Goal: Contribute content: Contribute content

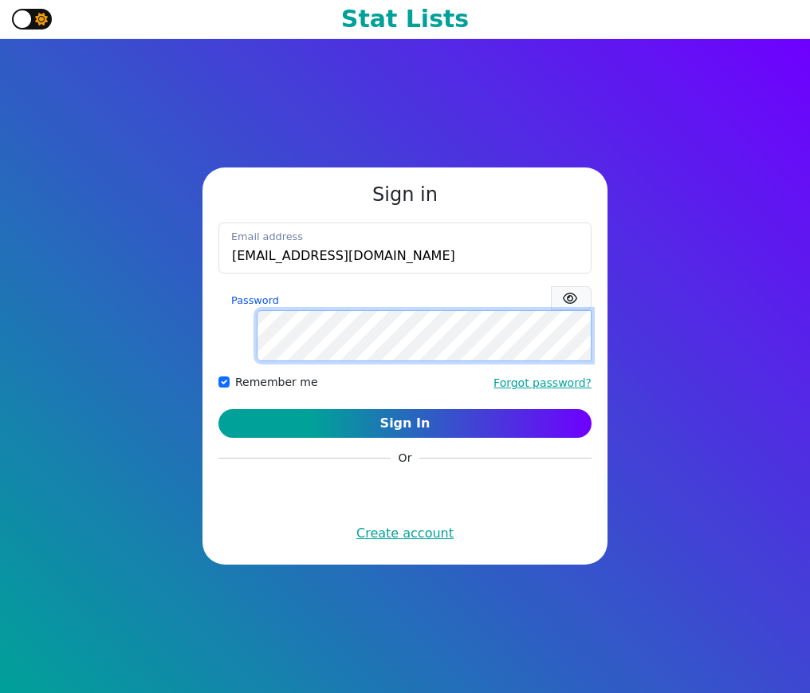
click at [218, 409] on button "Sign In" at bounding box center [404, 423] width 373 height 29
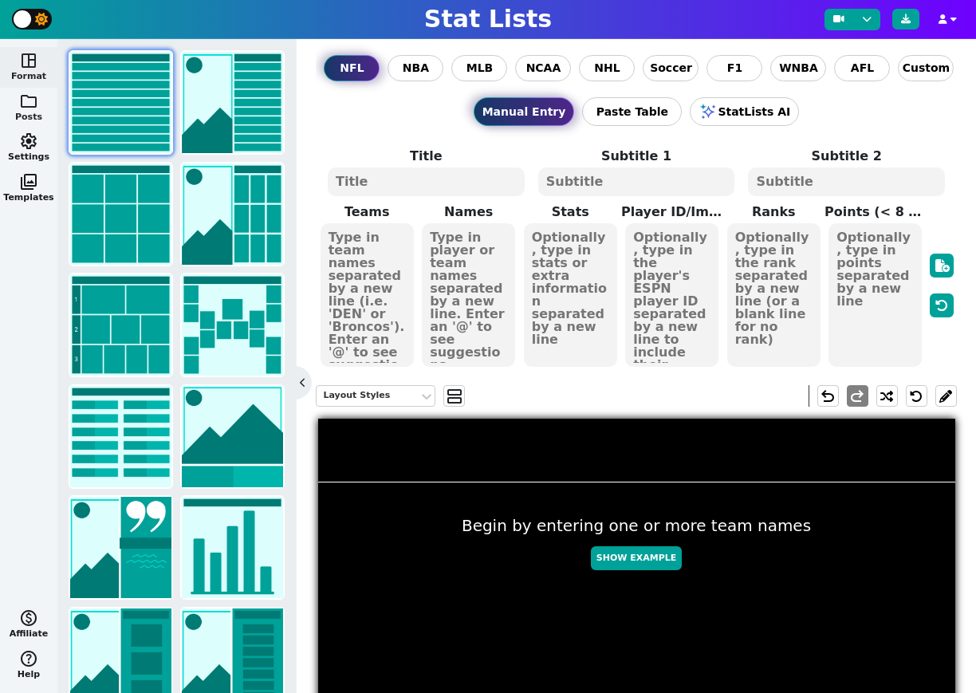
click at [34, 94] on span "folder" at bounding box center [28, 101] width 19 height 19
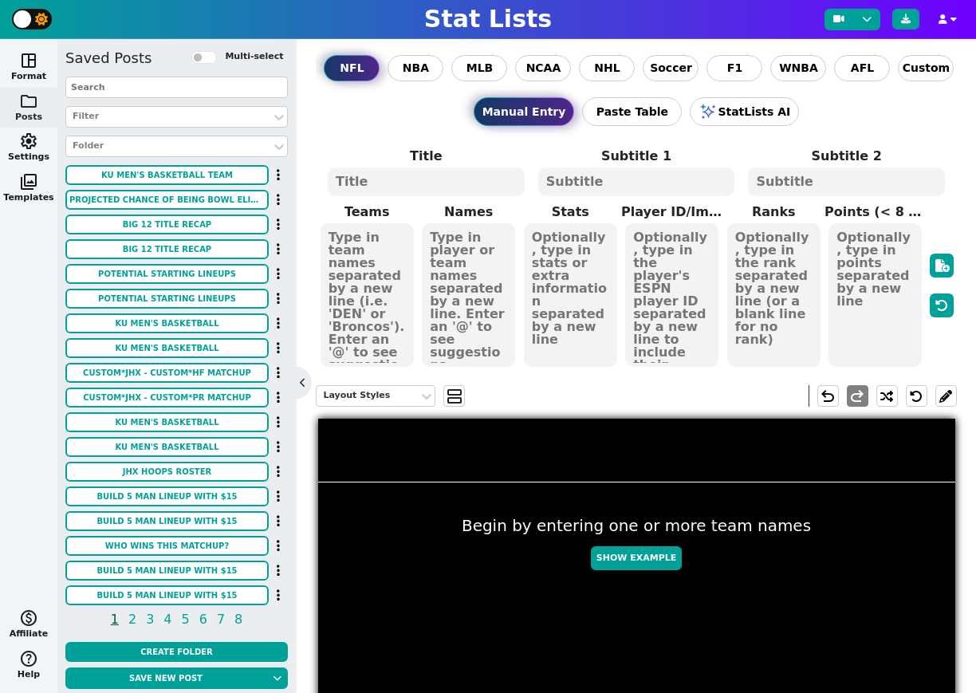
click at [143, 89] on input "text" at bounding box center [176, 88] width 222 height 22
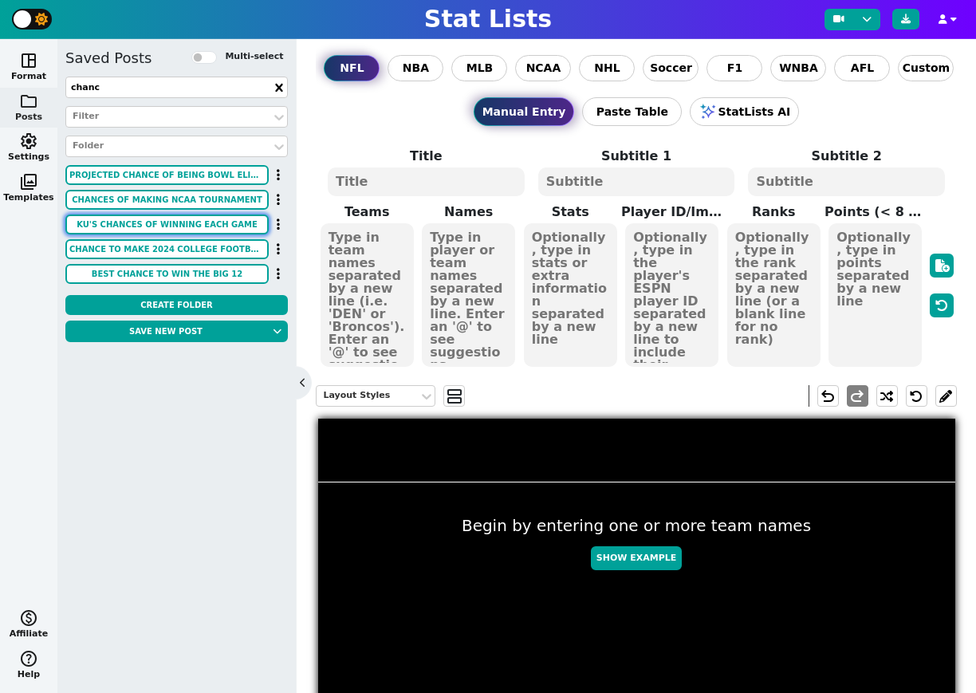
type input "chanc"
click at [204, 218] on button "KU'S CHANCES OF WINNING EACH GAME" at bounding box center [166, 224] width 203 height 20
type textarea "KU'S CHANCES OF WINNING EACH GAME"
type textarea "OF THE 2024 FOOTBALL SEASON (VIA ESPN)"
type textarea "LIN ILL UNLV WVU TCU ASU HOU KSU ISU BYU COLO BAY"
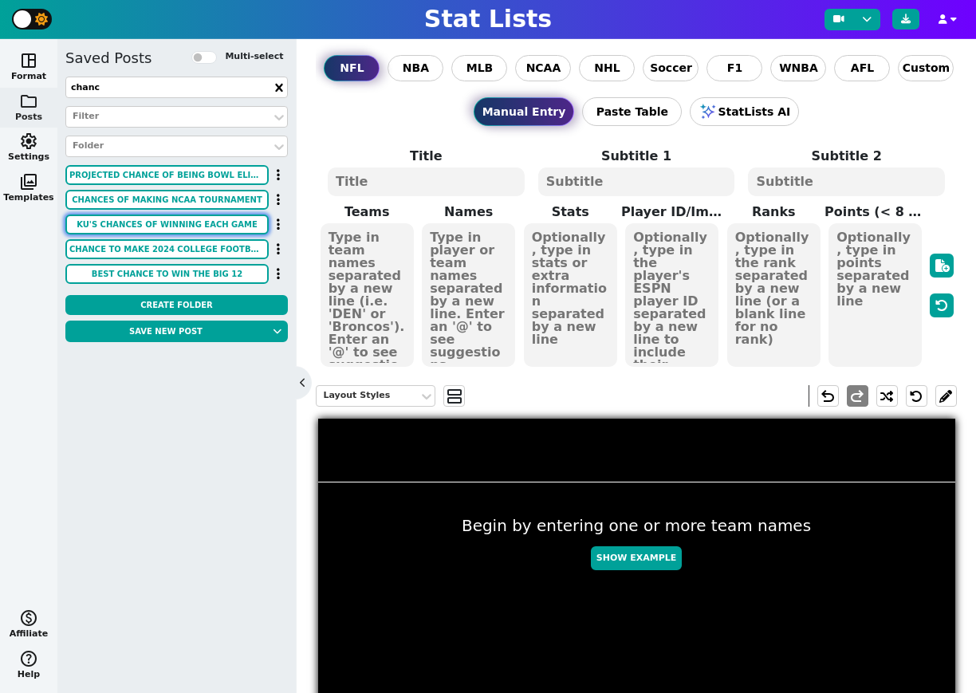
type textarea "99.0% 69.8% 88.6% 54.6% 64.5% 68.3% 84.7% 46.6% 73.3% 72.5% 68.7% 65.9%"
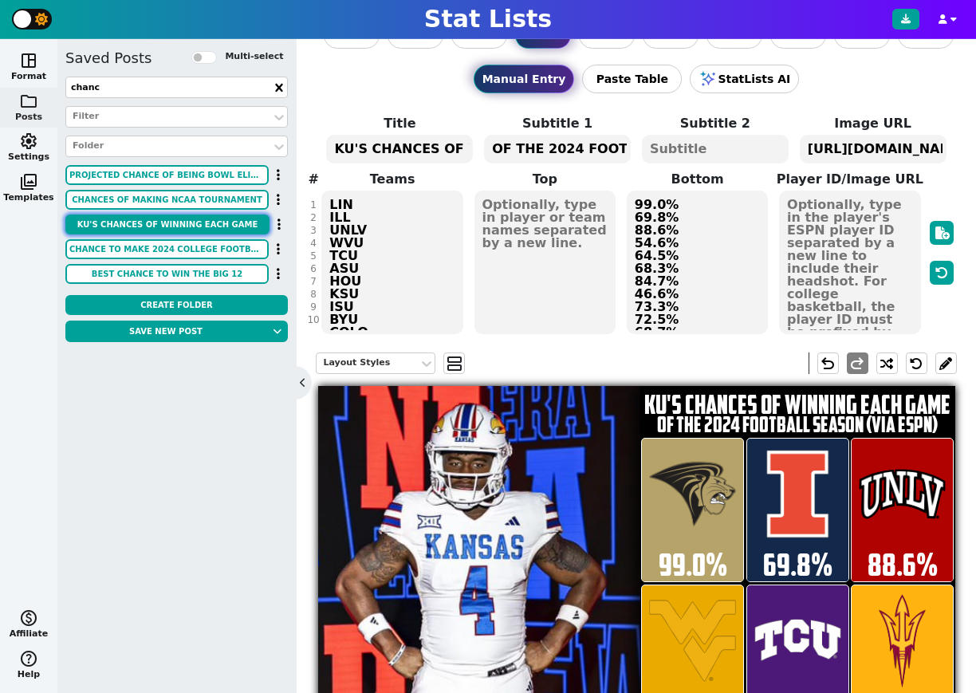
scroll to position [38, 0]
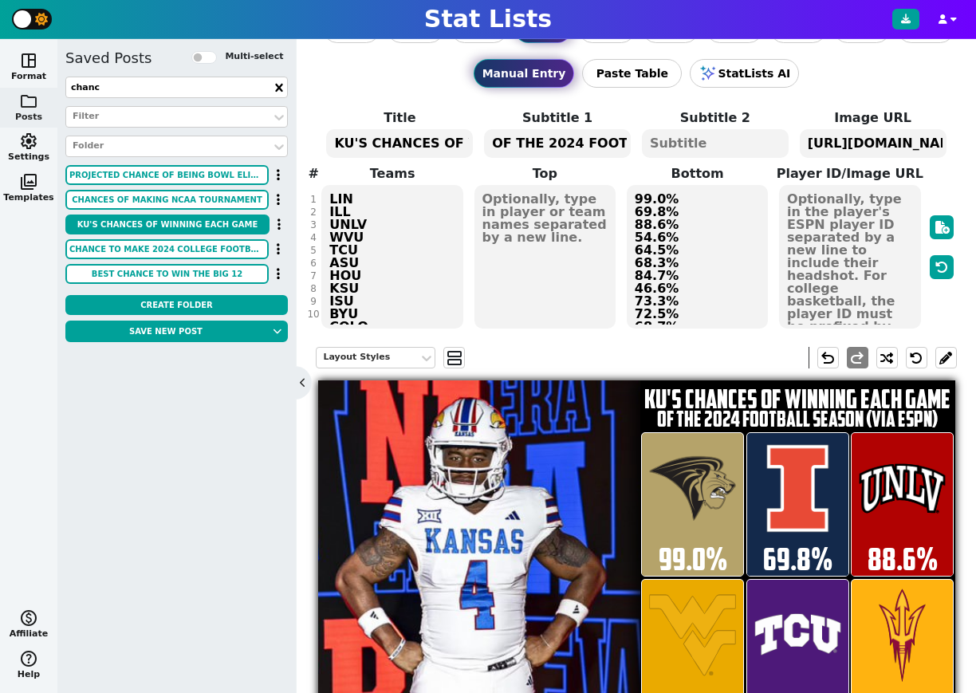
click at [572, 143] on textarea "OF THE 2024 FOOTBALL SEASON (VIA ESPN)" at bounding box center [557, 143] width 147 height 29
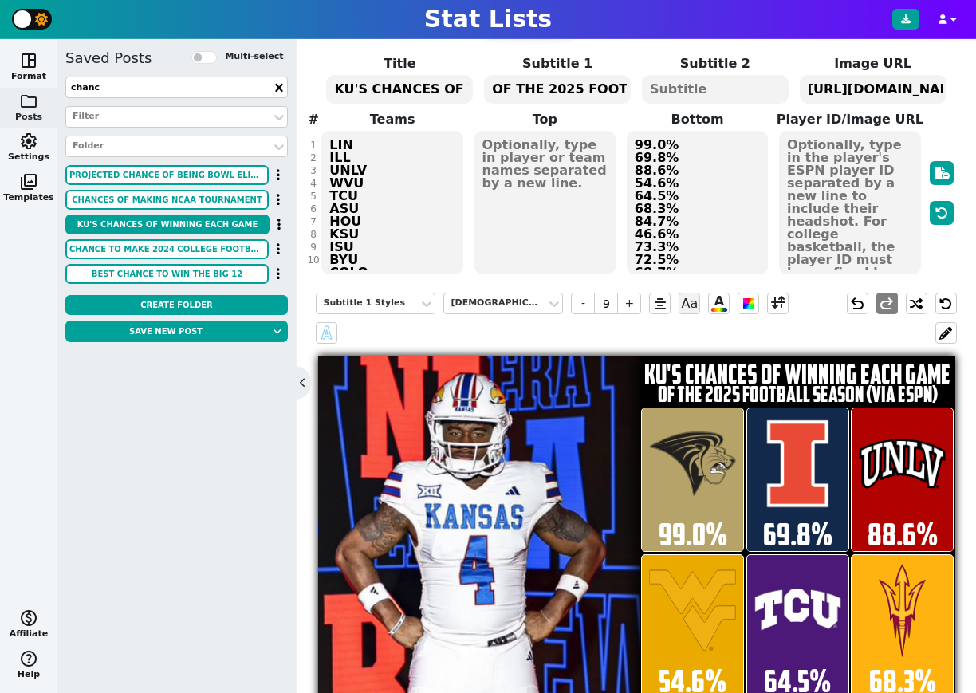
scroll to position [93, 0]
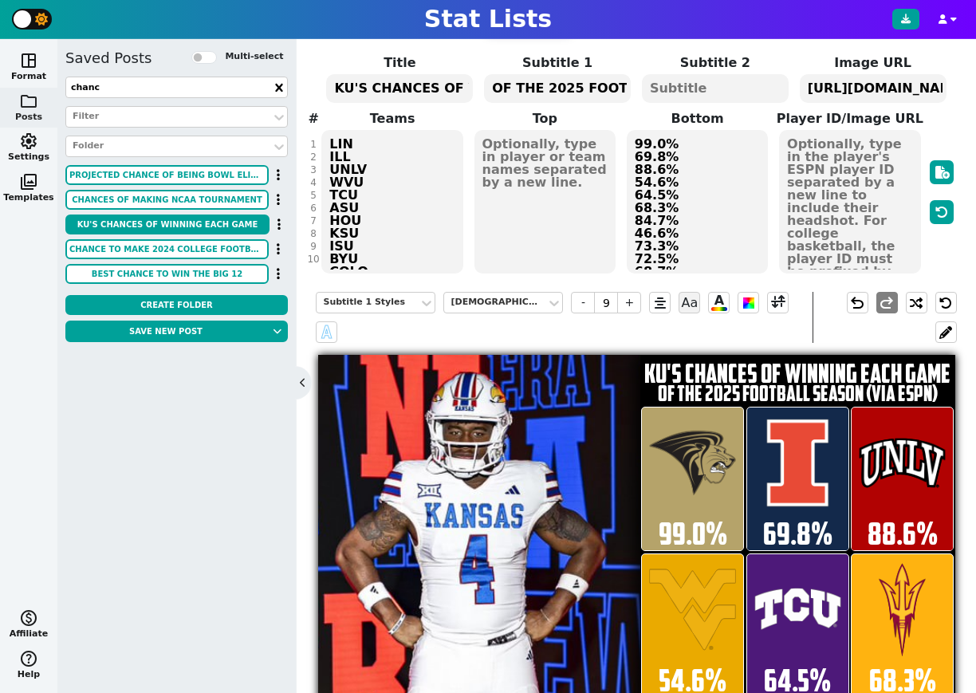
type textarea "OF THE 2025 FOOTBALL SEASON (VIA ESPN)"
click at [708, 206] on textarea "99.0% 69.8% 88.6% 54.6% 64.5% 68.3% 84.7% 46.6% 73.3% 72.5% 68.7% 65.9%" at bounding box center [698, 201] width 142 height 143
type input "26"
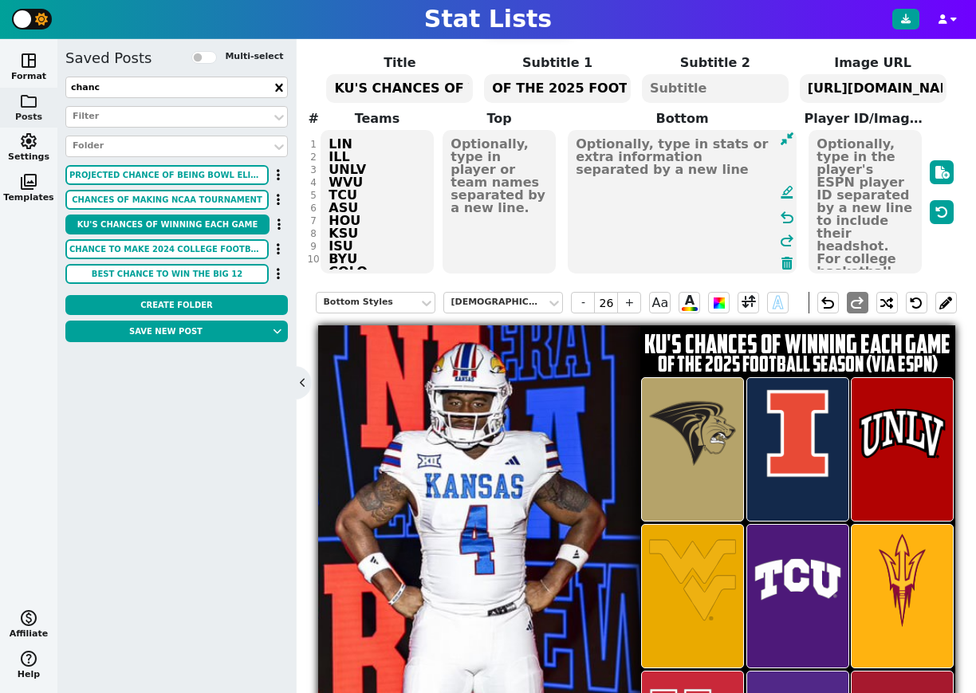
click at [377, 195] on textarea "LIN ILL UNLV WVU TCU ASU HOU KSU ISU BYU COLO BAY" at bounding box center [376, 201] width 112 height 143
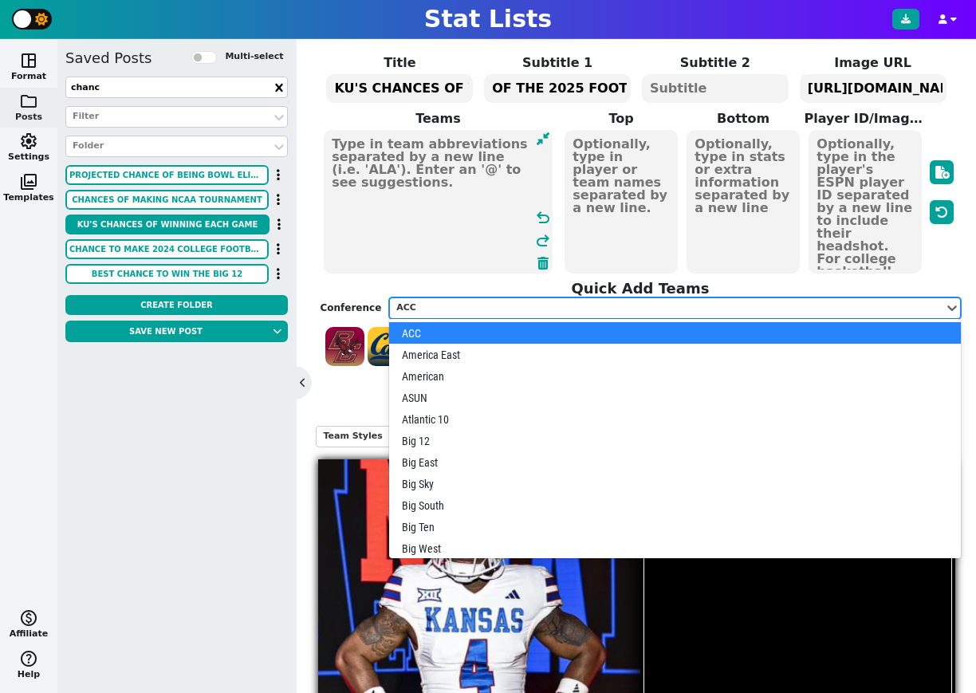
click at [465, 307] on div "ACC" at bounding box center [666, 308] width 540 height 14
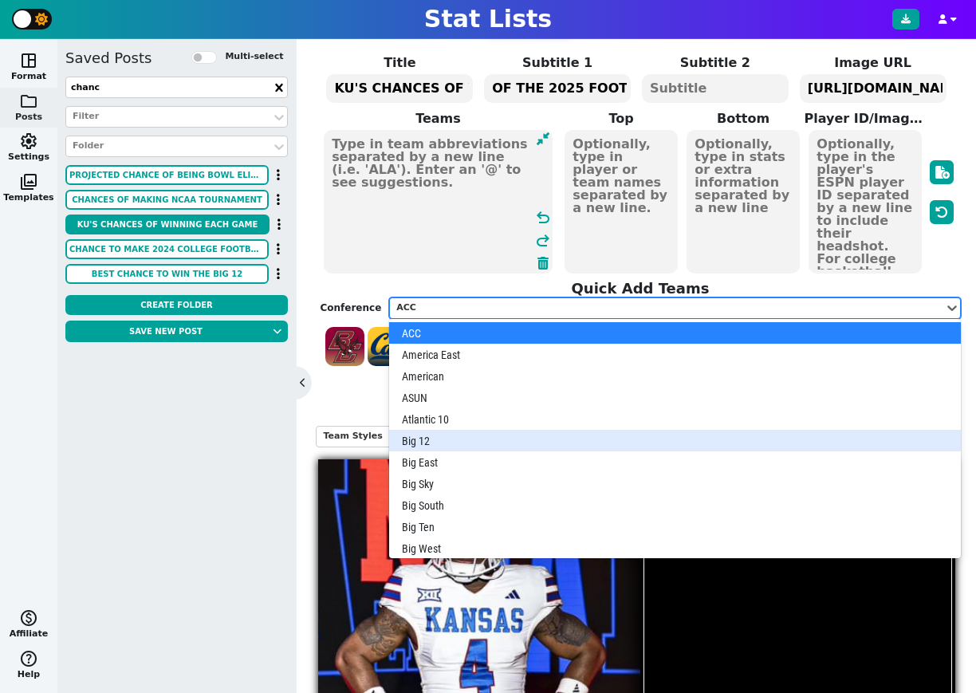
click at [448, 434] on div "Big 12" at bounding box center [674, 441] width 571 height 22
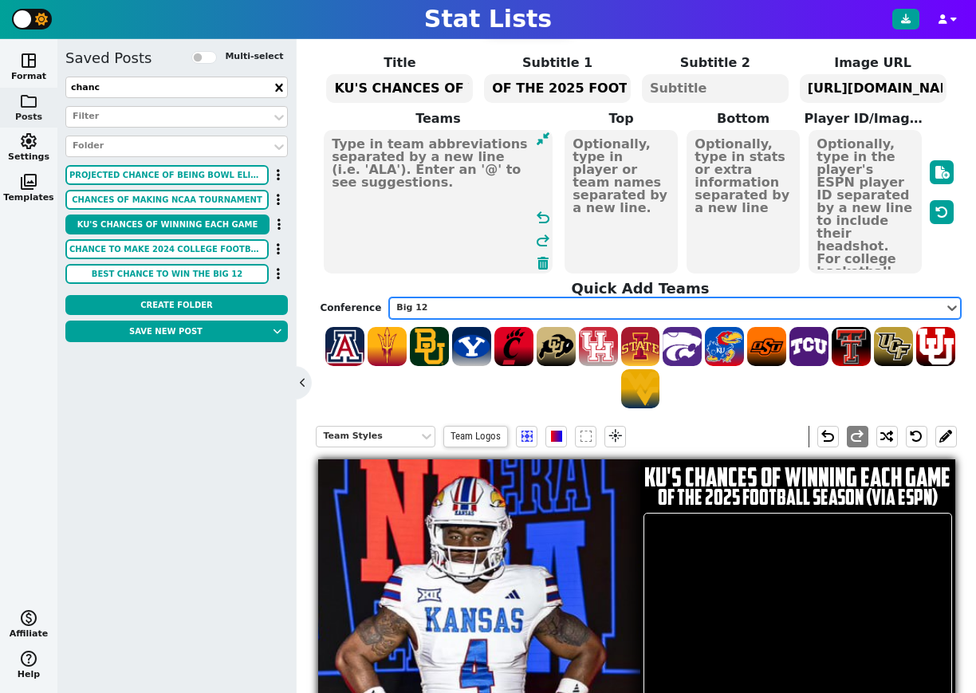
click at [417, 187] on textarea at bounding box center [438, 201] width 229 height 143
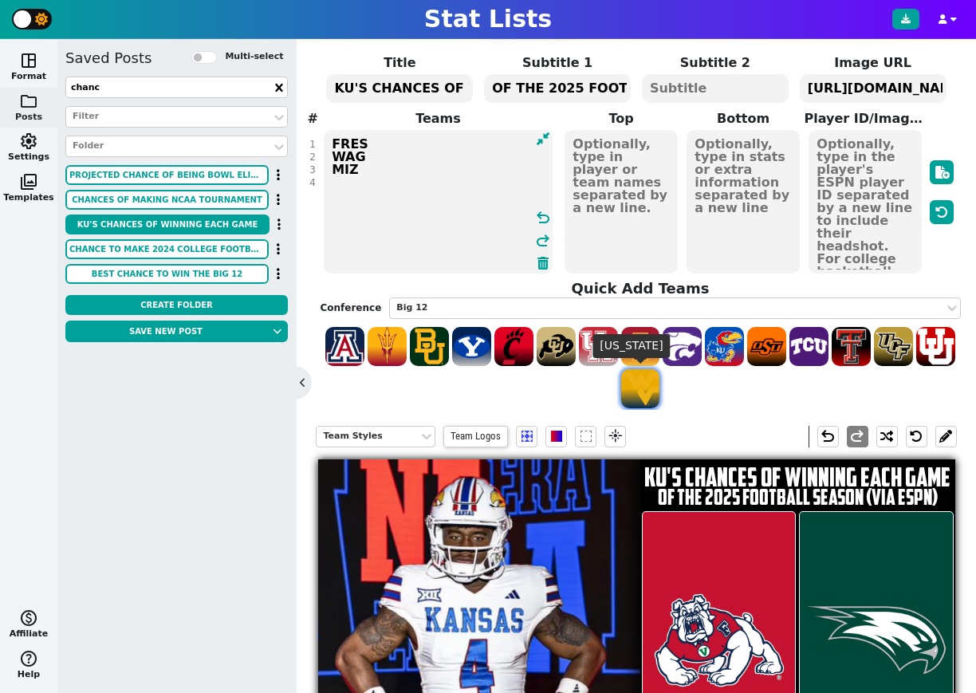
click at [636, 387] on span at bounding box center [640, 388] width 39 height 39
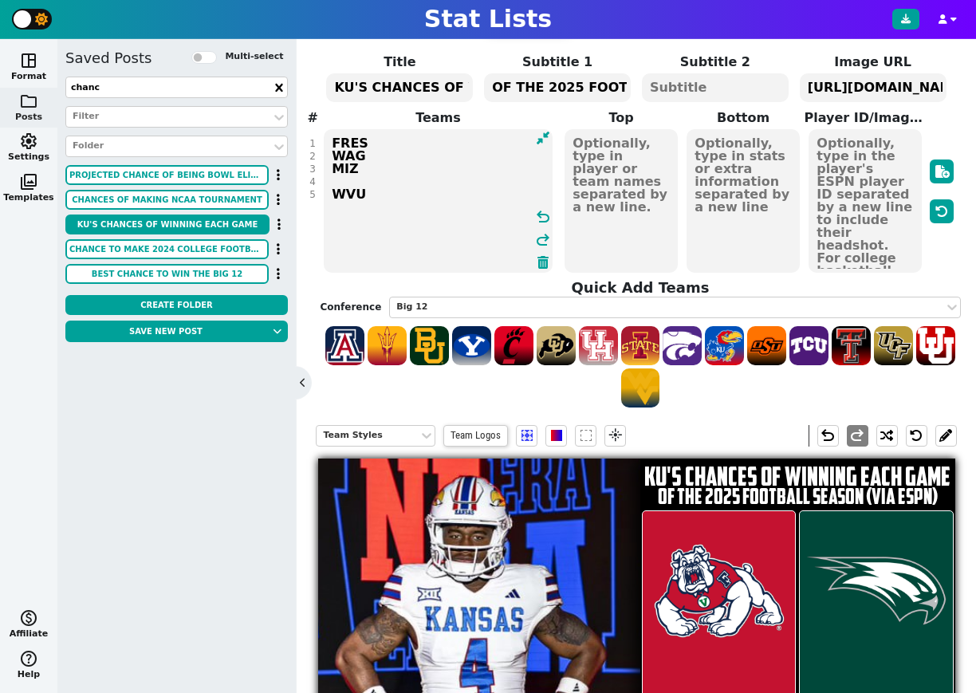
scroll to position [52, 0]
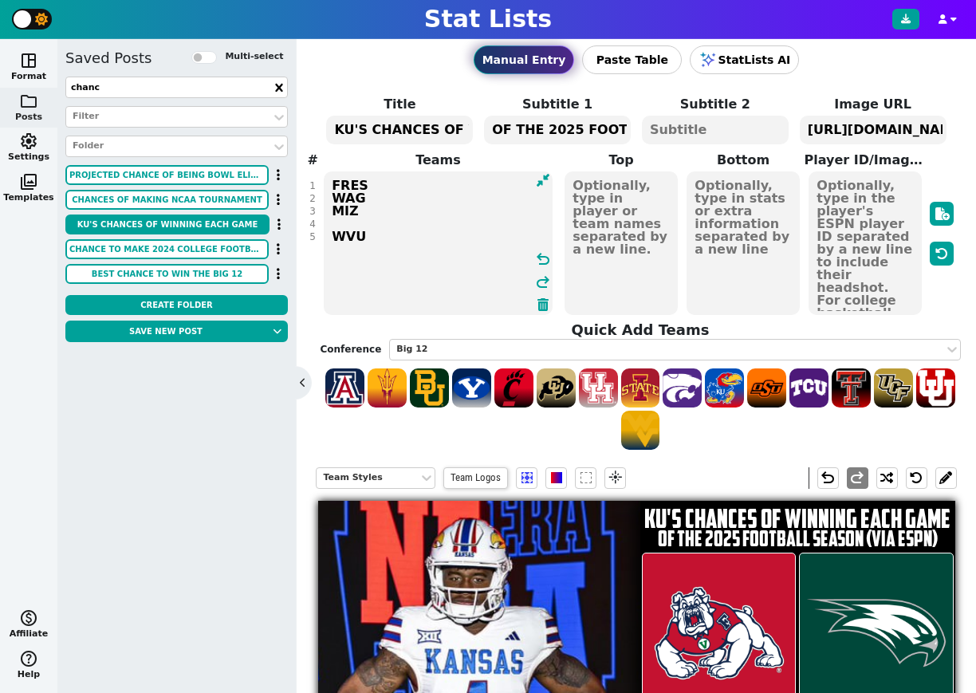
click at [332, 235] on textarea "FRES WAG MIZ WVU" at bounding box center [438, 242] width 229 height 143
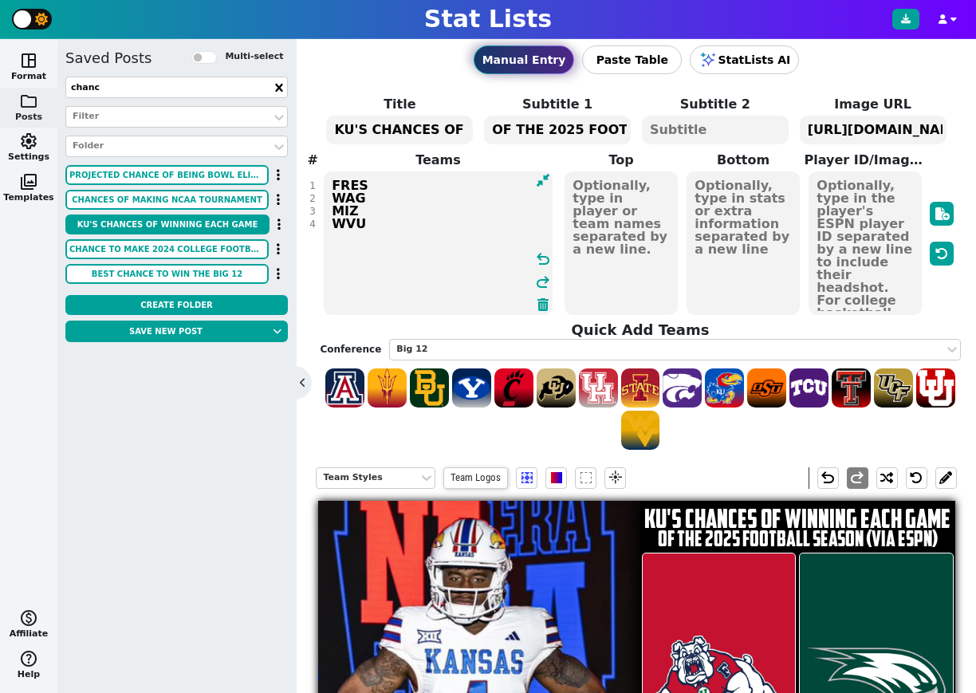
click at [390, 230] on textarea "FRES WAG MIZ WVU" at bounding box center [438, 242] width 229 height 143
click at [513, 387] on span at bounding box center [513, 387] width 39 height 39
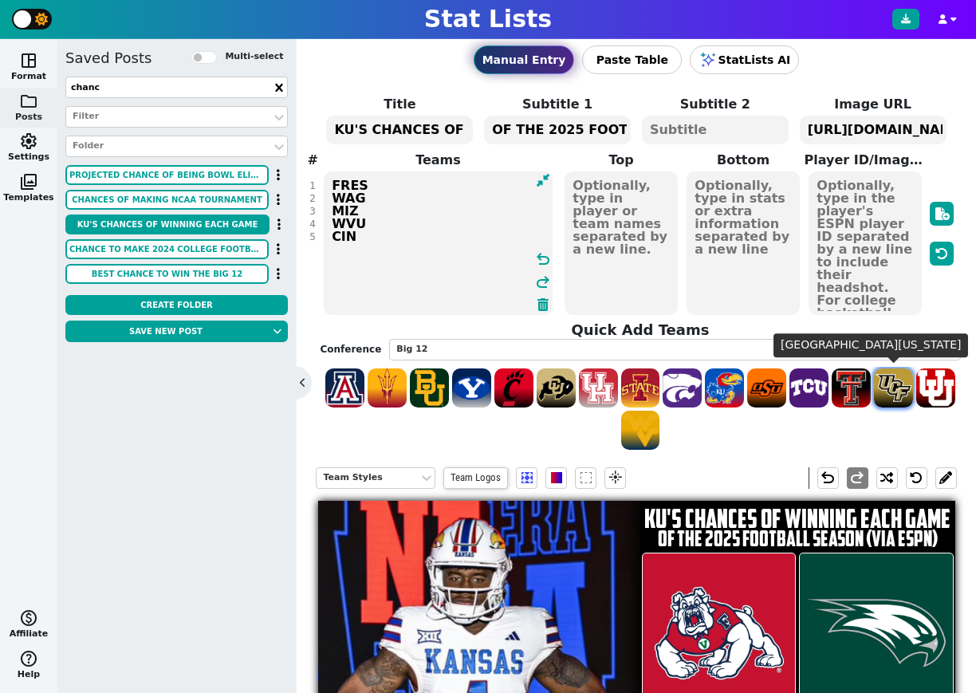
click at [809, 393] on span at bounding box center [893, 387] width 39 height 39
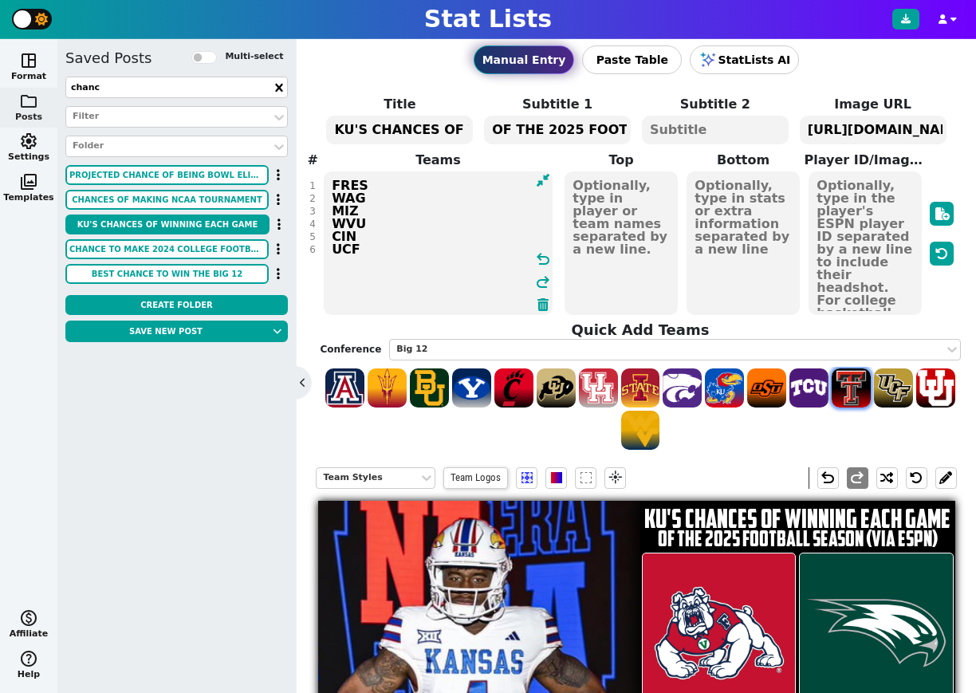
click at [809, 386] on span at bounding box center [850, 387] width 39 height 39
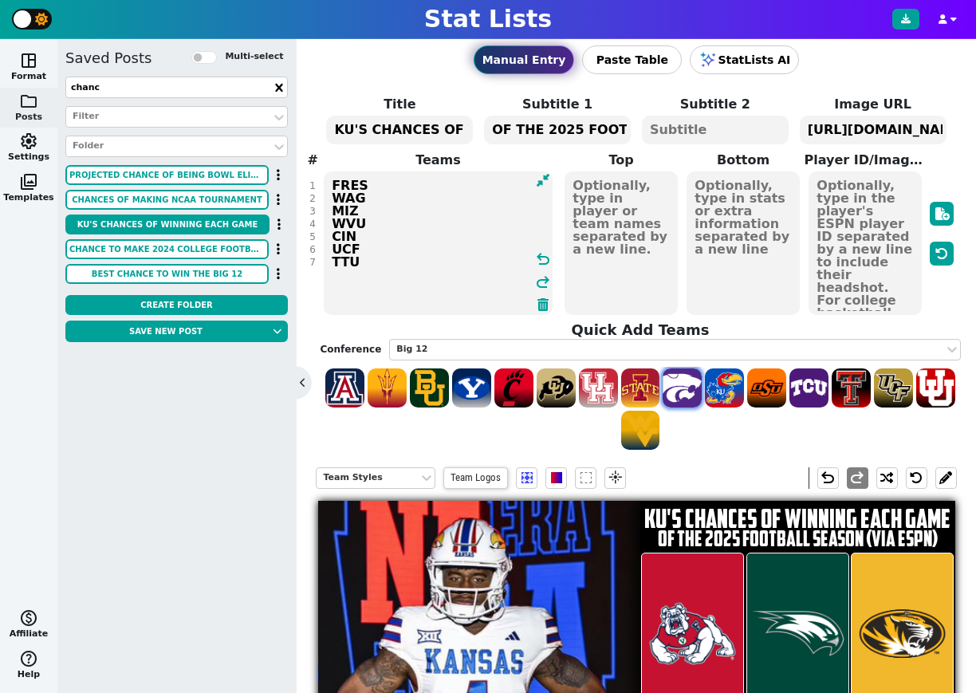
click at [683, 394] on span at bounding box center [681, 387] width 39 height 39
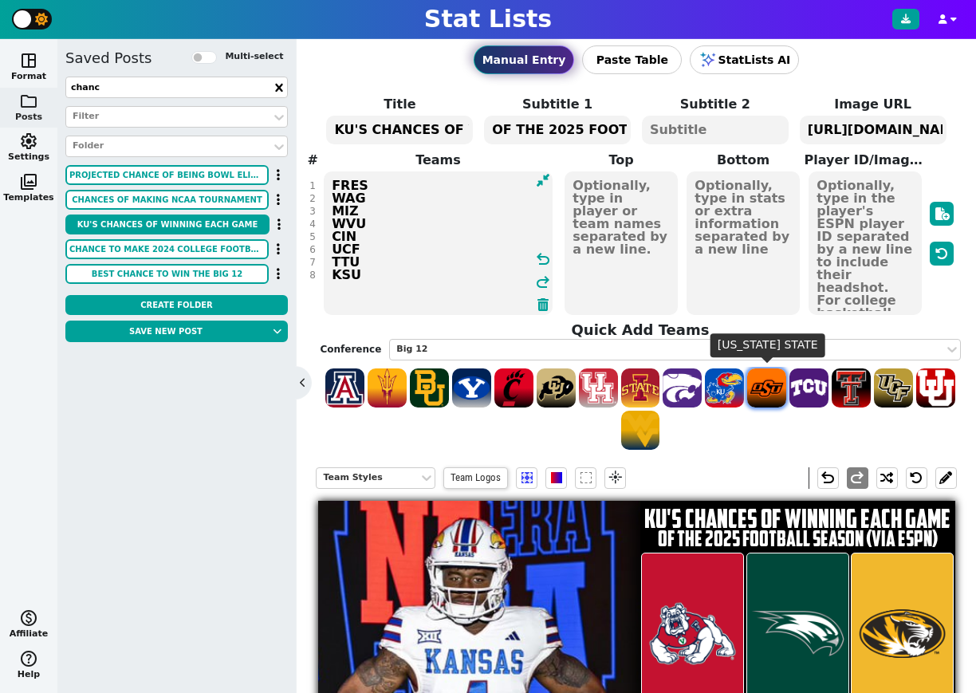
click at [765, 387] on span at bounding box center [766, 387] width 39 height 39
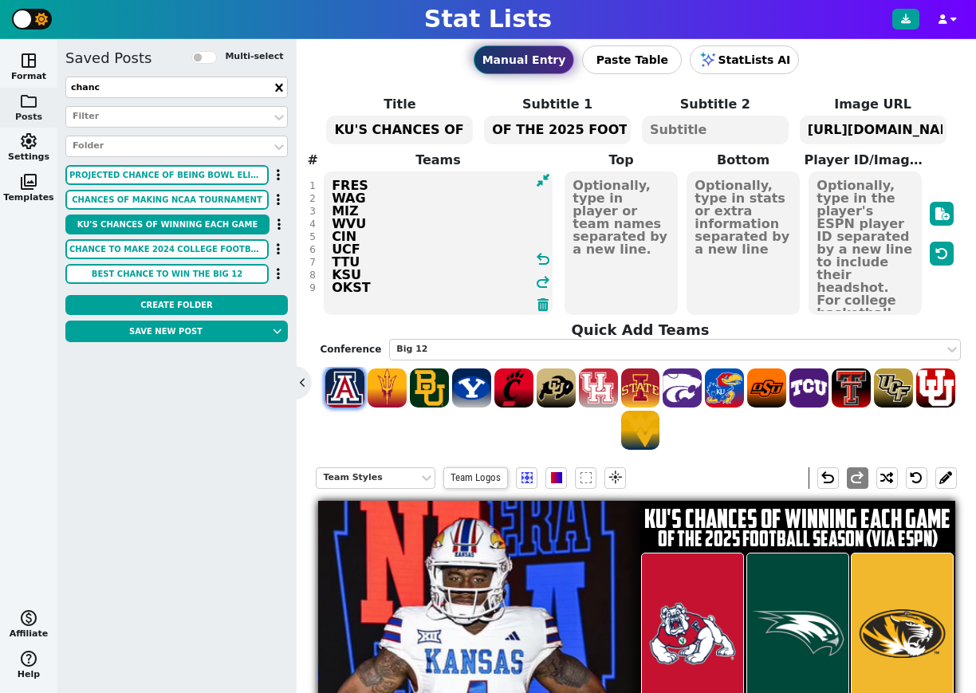
click at [344, 388] on span at bounding box center [344, 387] width 39 height 39
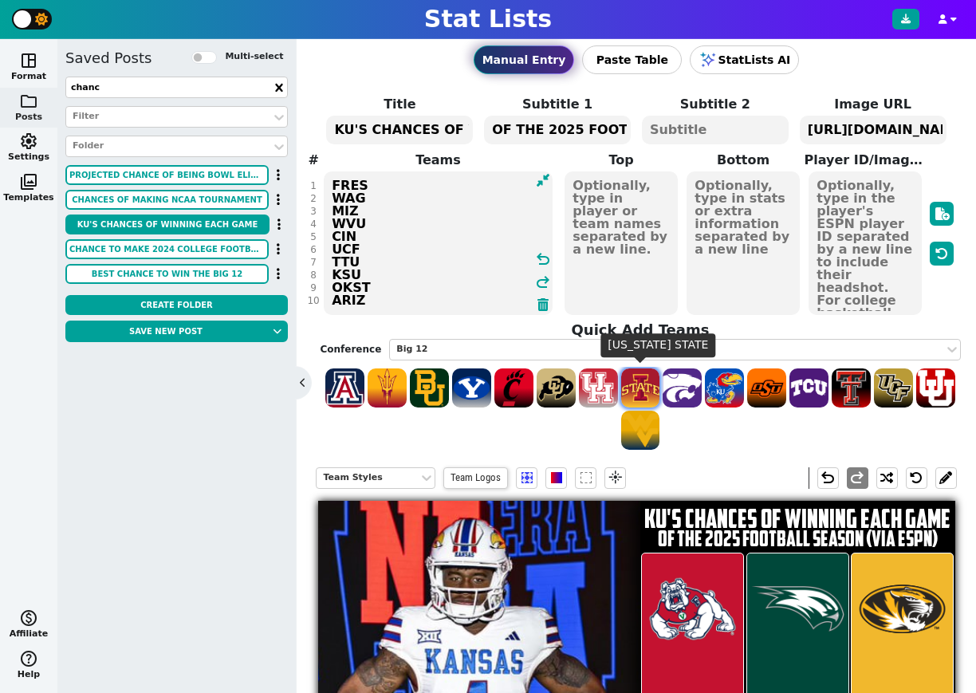
click at [643, 387] on span at bounding box center [640, 387] width 39 height 39
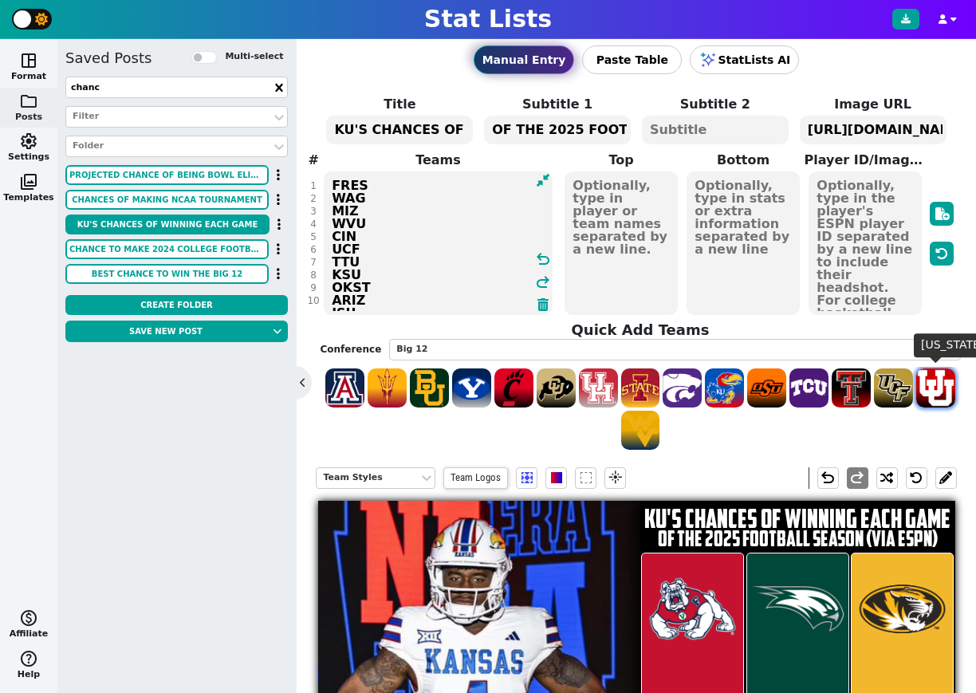
click at [809, 392] on span at bounding box center [935, 387] width 39 height 39
type textarea "FRES WAG MIZ WVU CIN UCF TTU KSU OKST ARIZ ISU [US_STATE]"
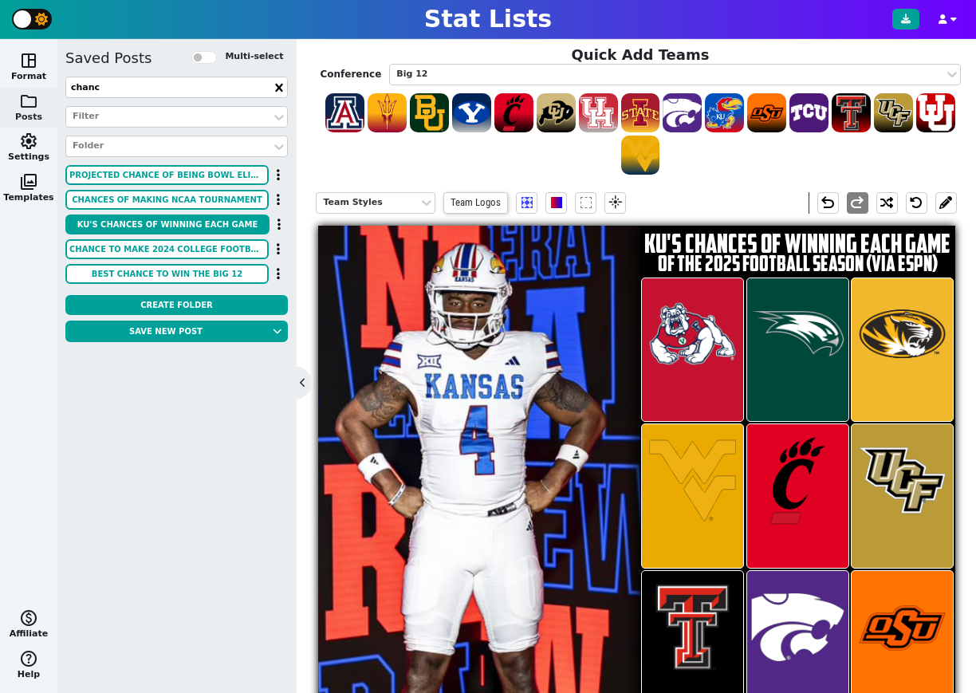
scroll to position [325, 0]
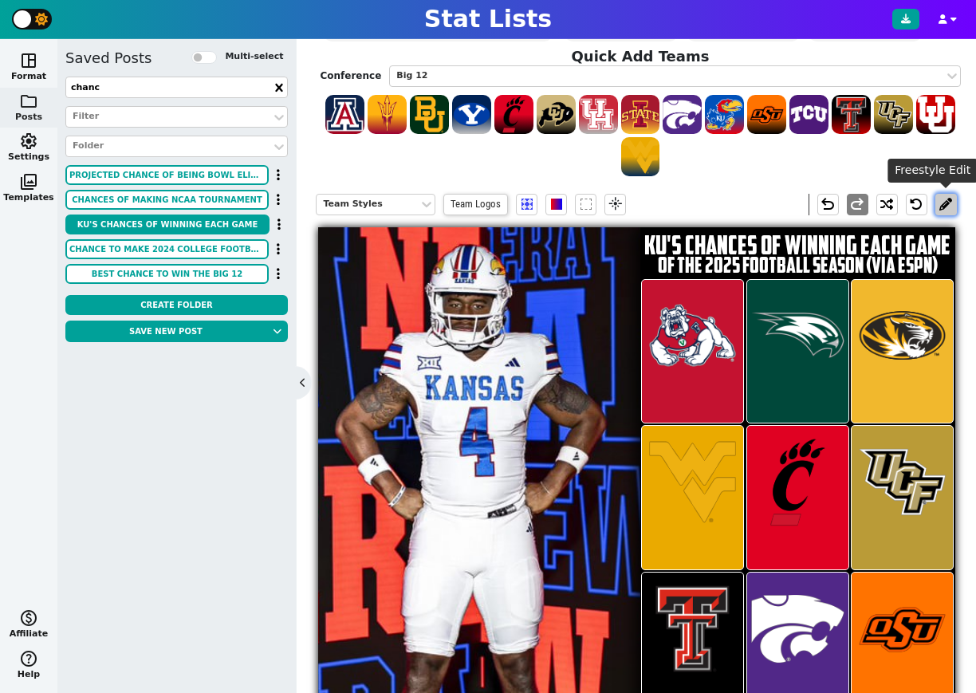
click at [809, 202] on button at bounding box center [946, 205] width 22 height 22
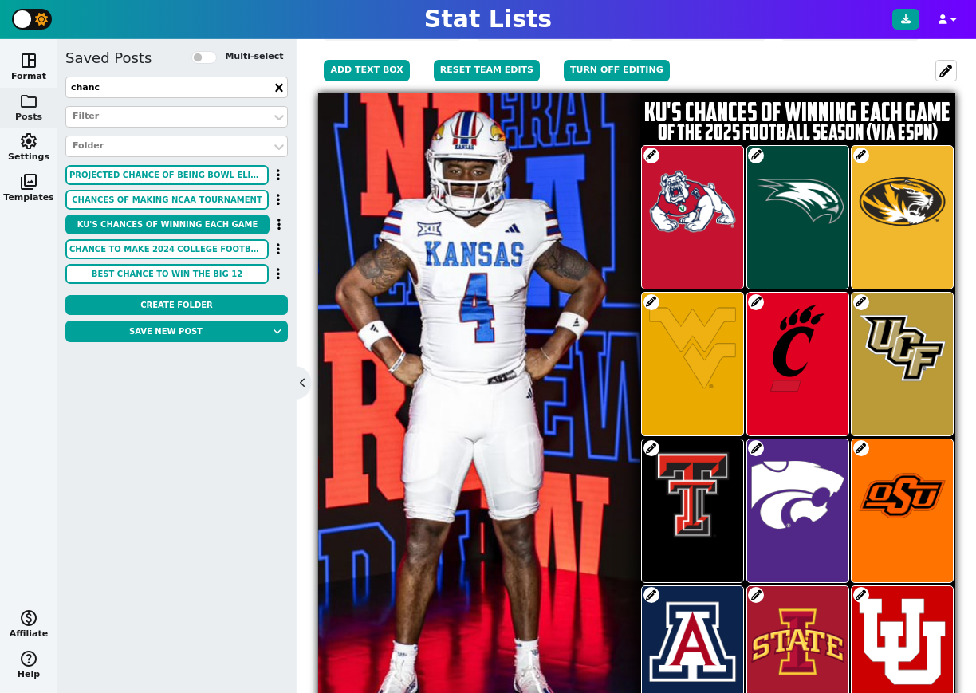
click at [652, 447] on span at bounding box center [651, 448] width 16 height 16
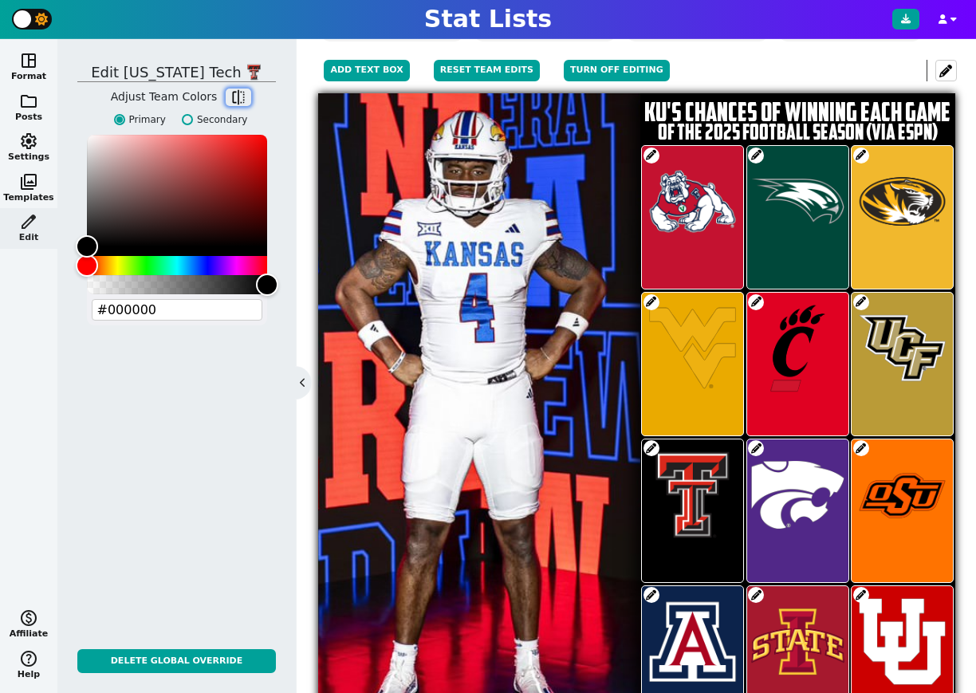
click at [233, 96] on span "flip" at bounding box center [238, 97] width 16 height 16
type input "#cc0000"
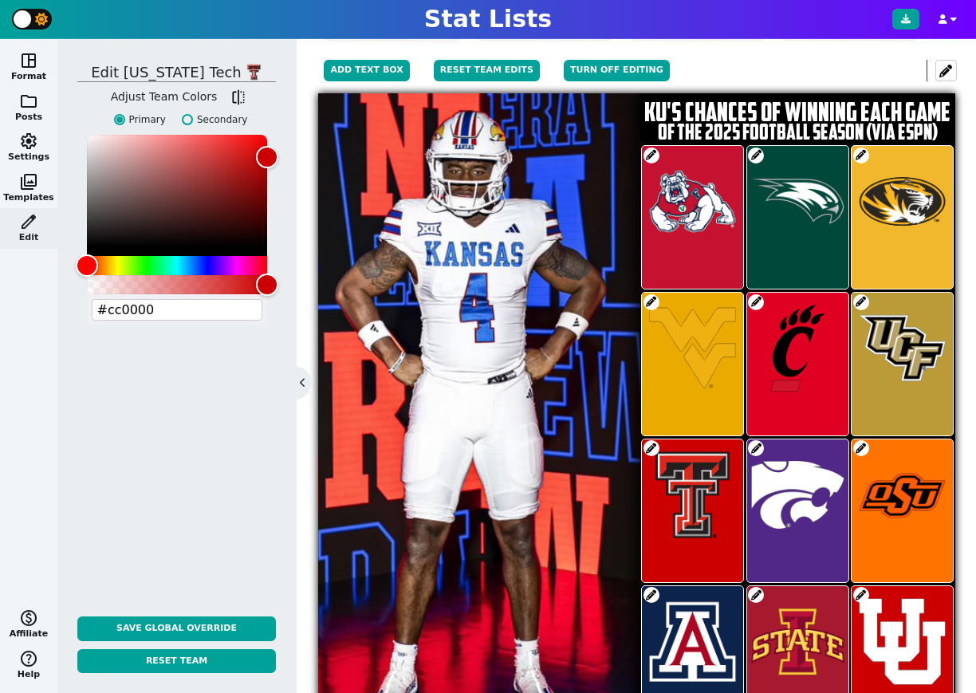
click at [649, 297] on span at bounding box center [651, 302] width 16 height 16
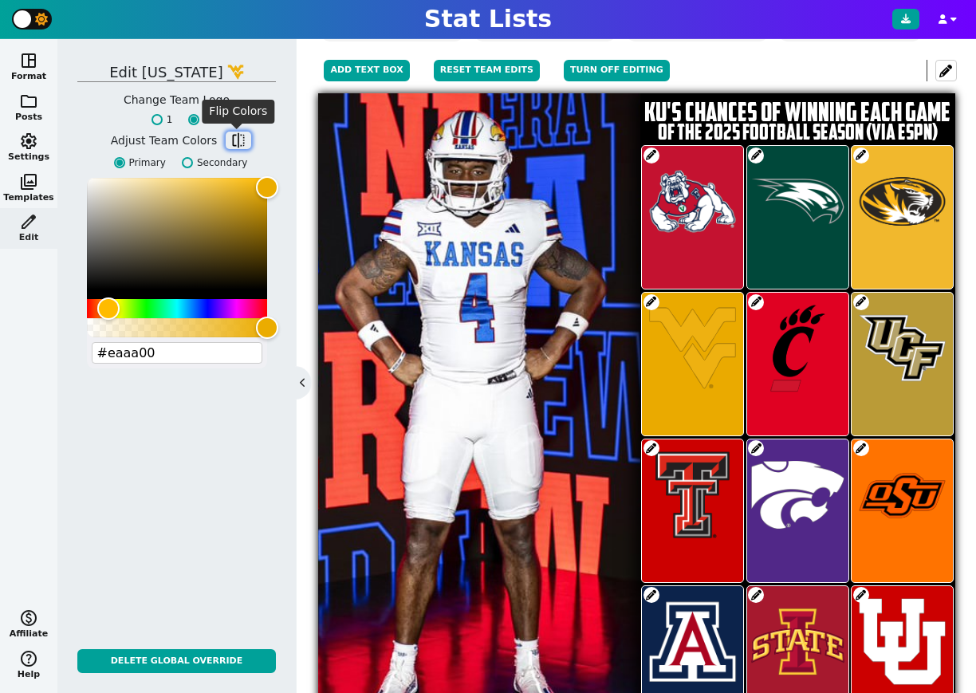
click at [230, 133] on span "flip" at bounding box center [238, 140] width 16 height 16
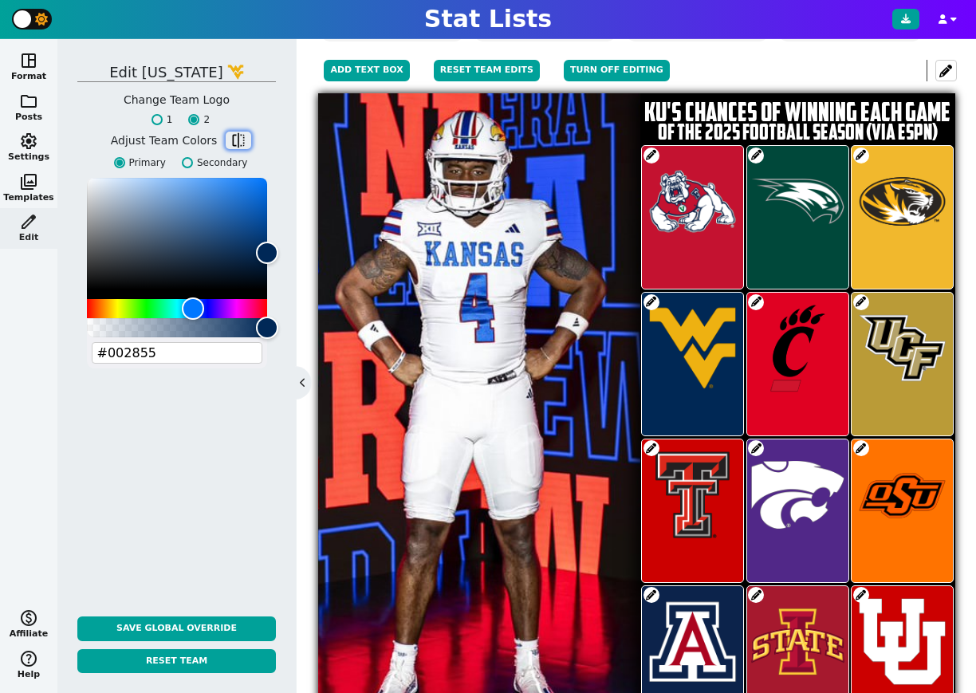
click at [230, 133] on span "flip" at bounding box center [238, 140] width 16 height 16
type input "#eaaa00"
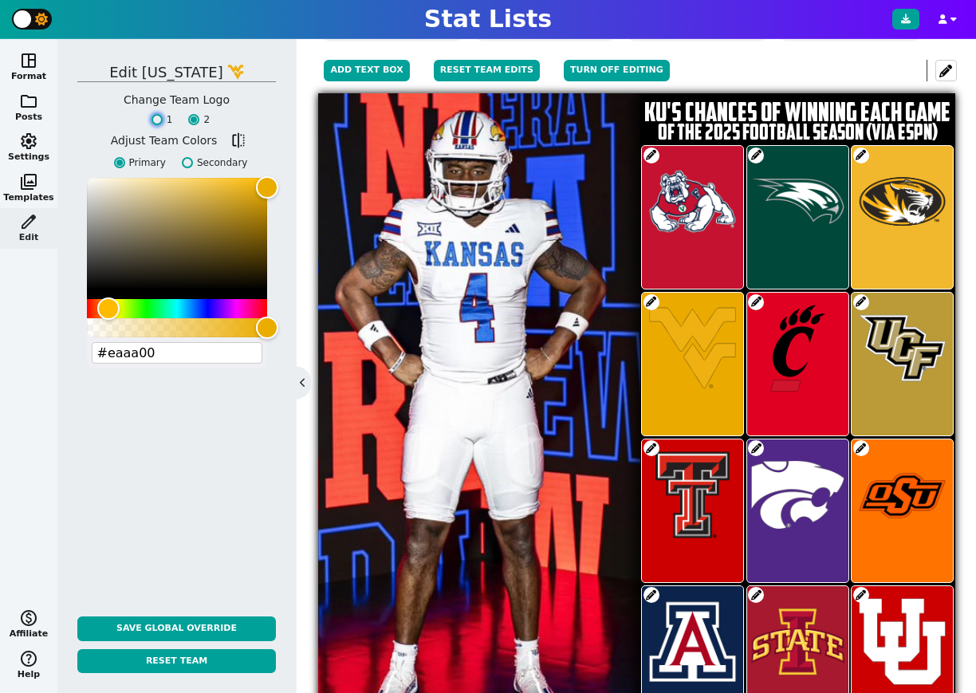
click at [156, 121] on input "1" at bounding box center [156, 119] width 11 height 11
radio input "true"
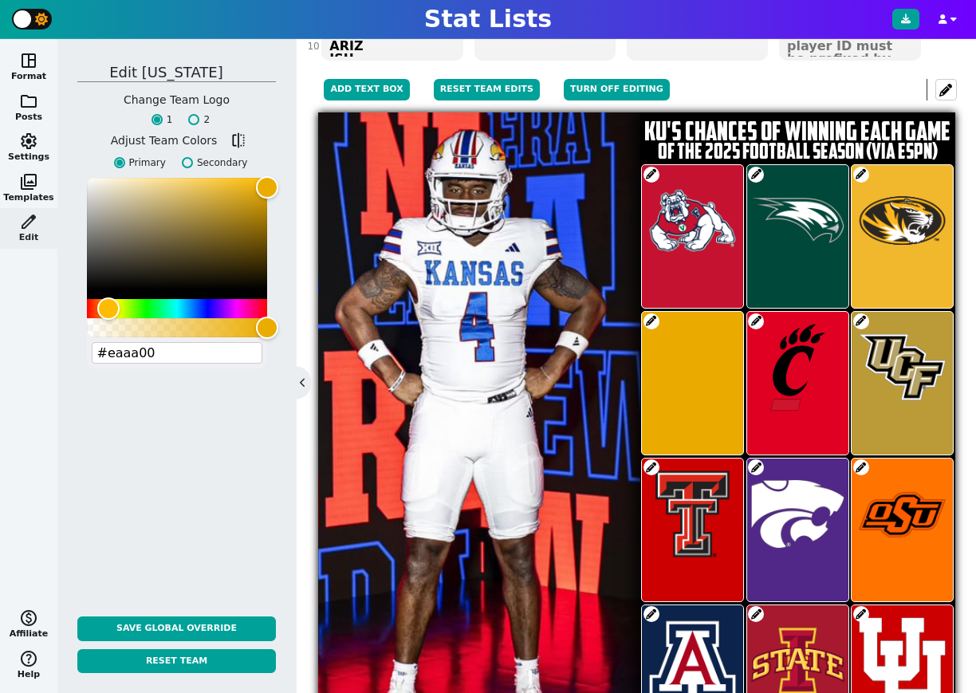
scroll to position [305, 0]
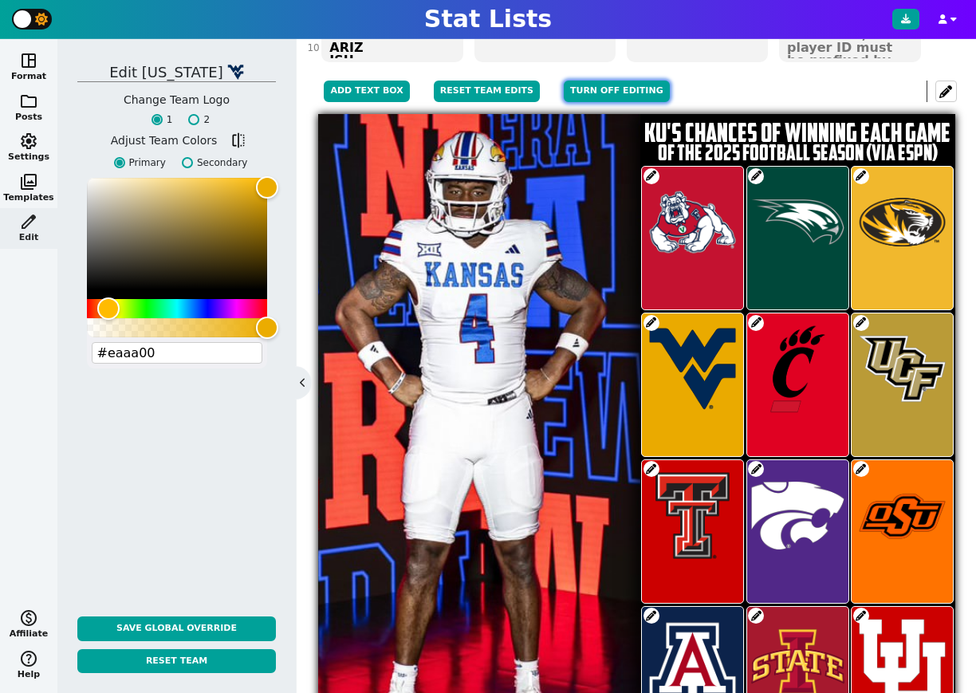
click at [607, 90] on button "Turn off editing" at bounding box center [617, 92] width 106 height 22
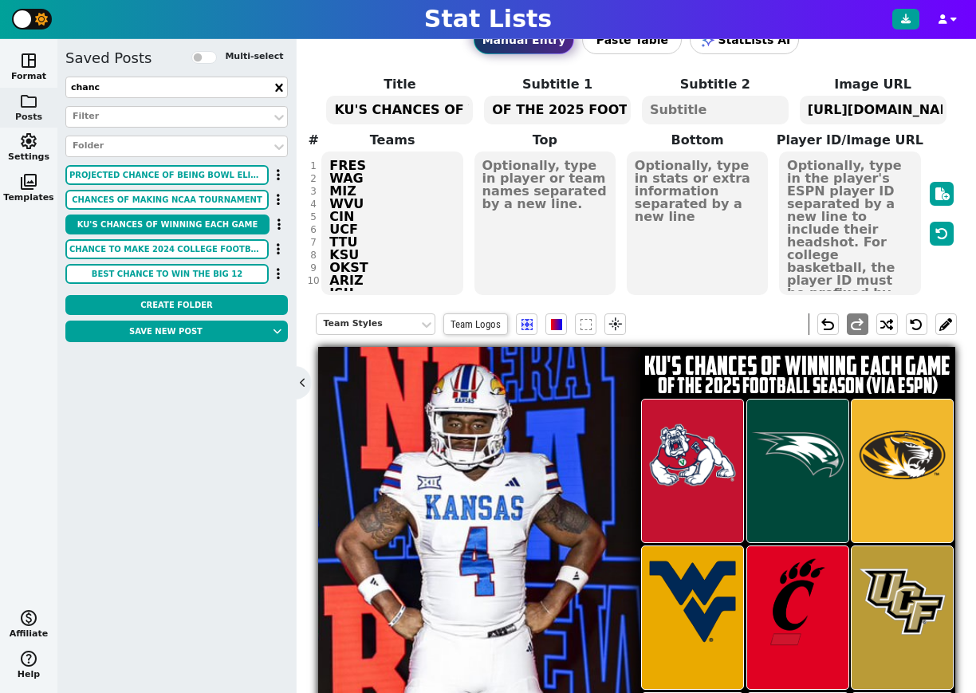
scroll to position [56, 0]
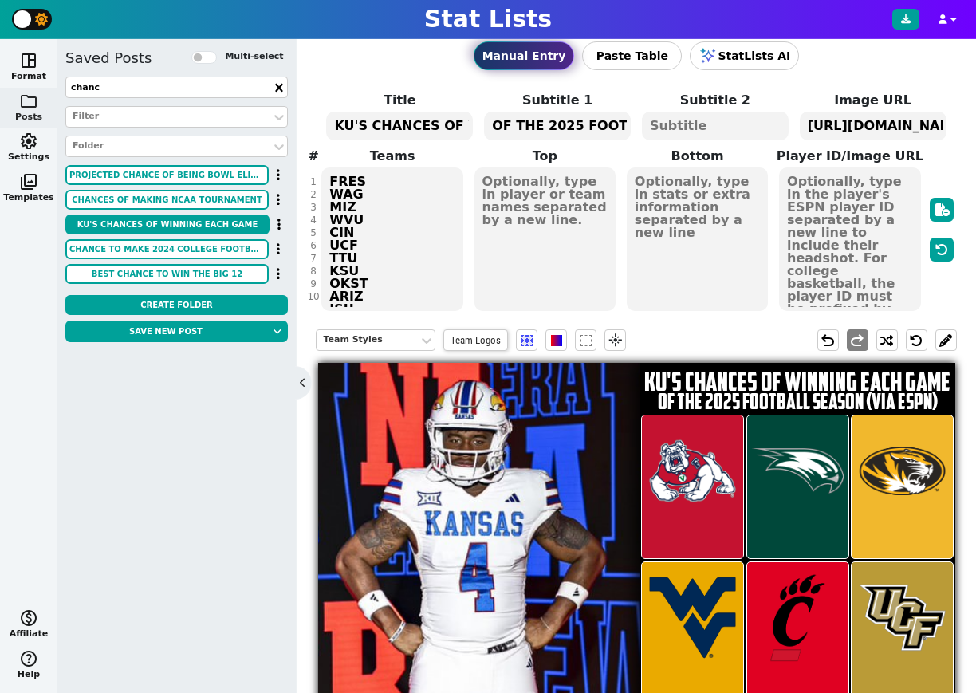
click at [686, 214] on textarea at bounding box center [698, 238] width 142 height 143
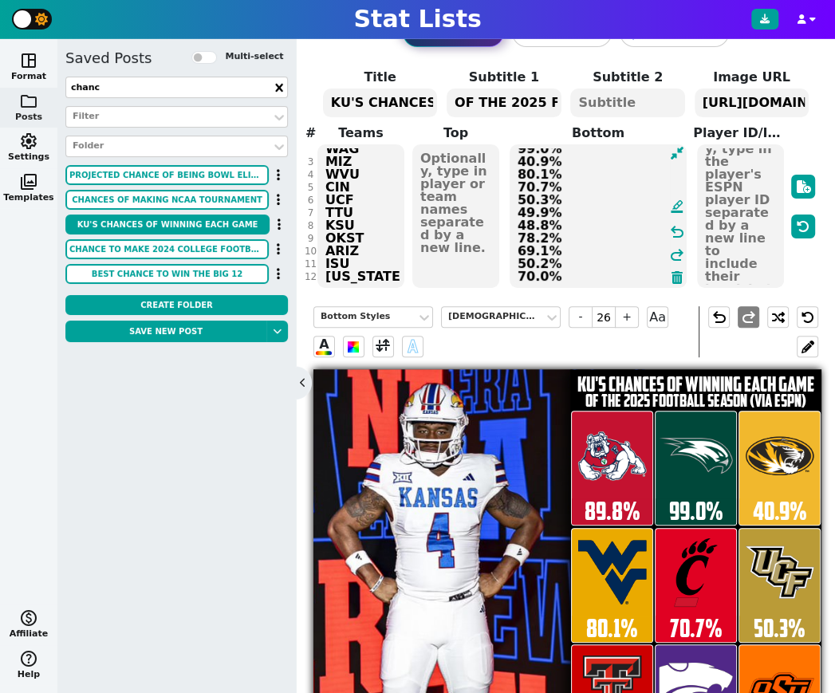
scroll to position [69, 0]
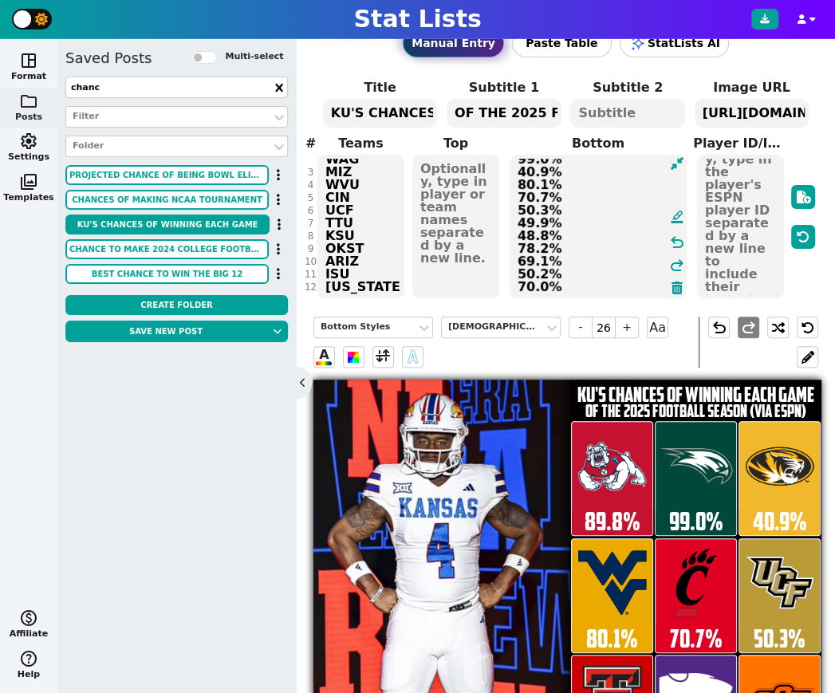
type textarea "89.8% 99.0% 40.9% 80.1% 70.7% 50.3% 49.9% 48.8% 78.2% 69.1% 50.2% 70.0%"
click at [740, 117] on textarea "https://firebasestorage.googleapis.com/v0/b/statlist-images.appspot.com/o/image…" at bounding box center [751, 113] width 115 height 29
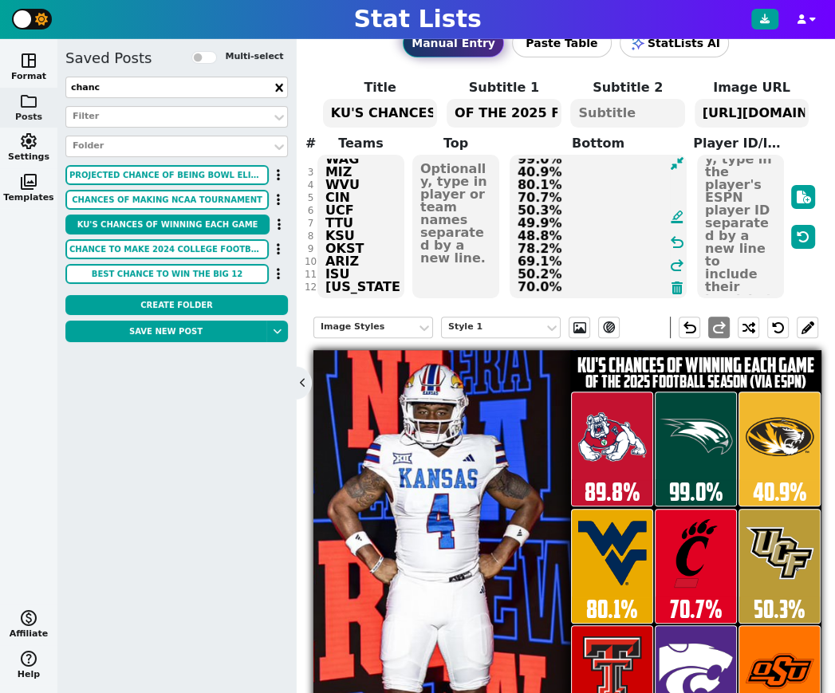
click at [740, 117] on textarea "https://firebasestorage.googleapis.com/v0/b/statlist-images.appspot.com/o/image…" at bounding box center [751, 113] width 115 height 29
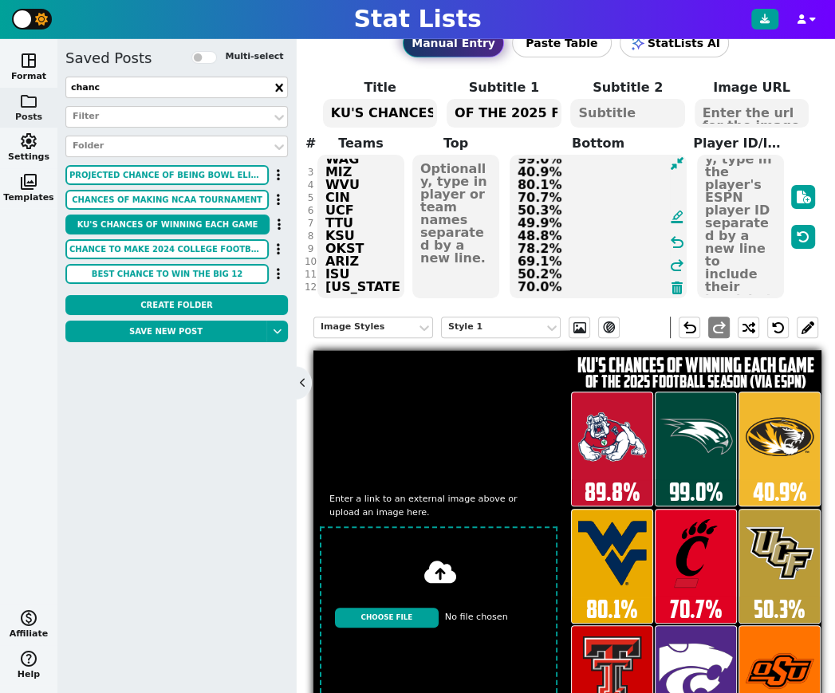
click at [395, 616] on input "file" at bounding box center [438, 617] width 251 height 195
type input "C:\fakepath\IMG_1994.jpg"
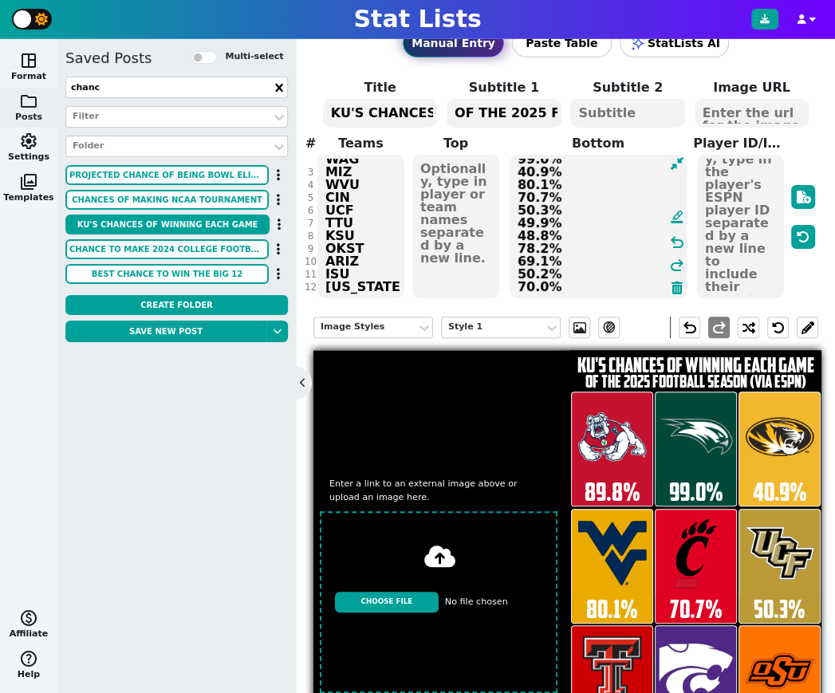
scroll to position [258, 0]
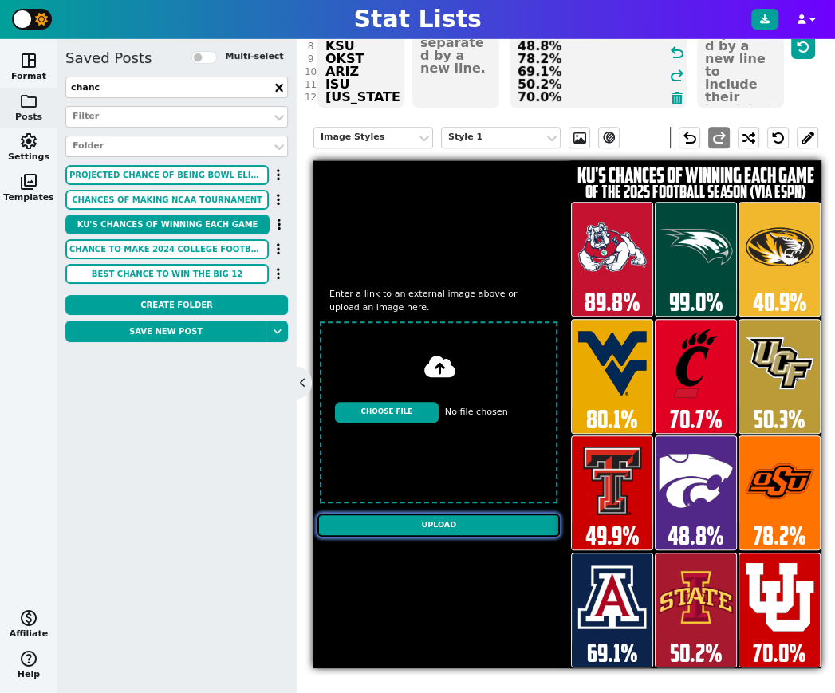
click at [441, 529] on input "Upload" at bounding box center [438, 524] width 243 height 22
type textarea "[URL][DOMAIN_NAME][DOMAIN_NAME]"
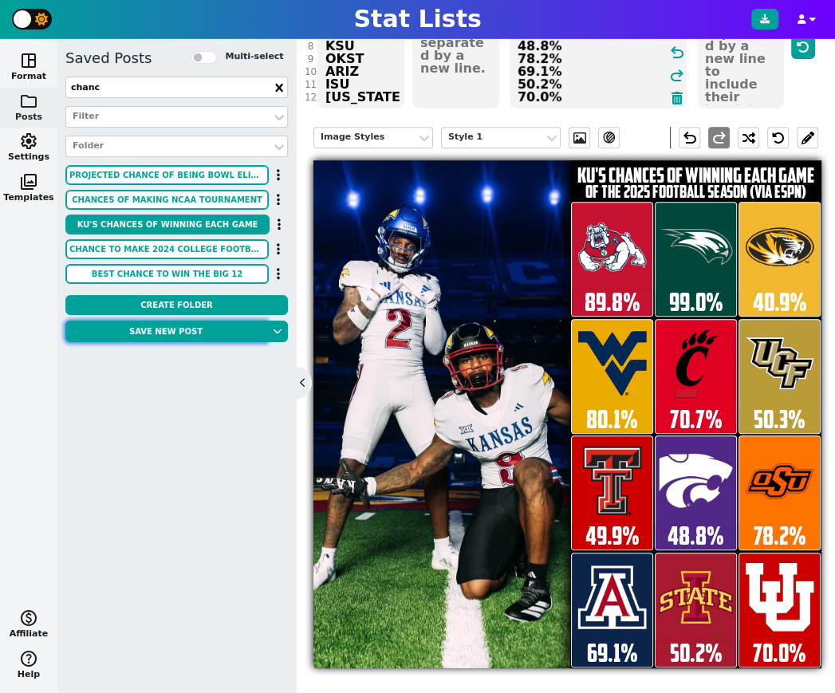
click at [159, 332] on button "Save new post" at bounding box center [165, 331] width 201 height 22
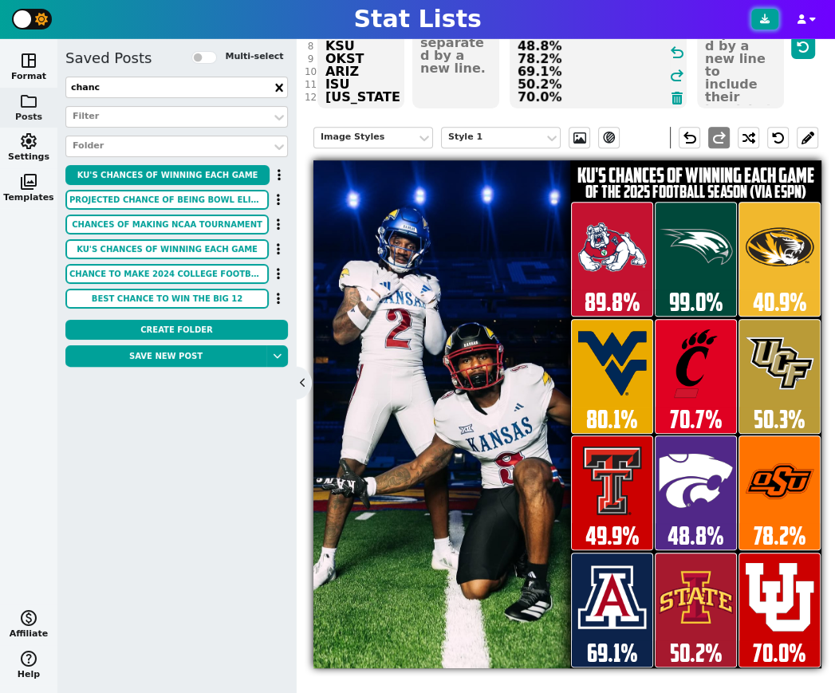
click at [772, 13] on button at bounding box center [764, 19] width 27 height 21
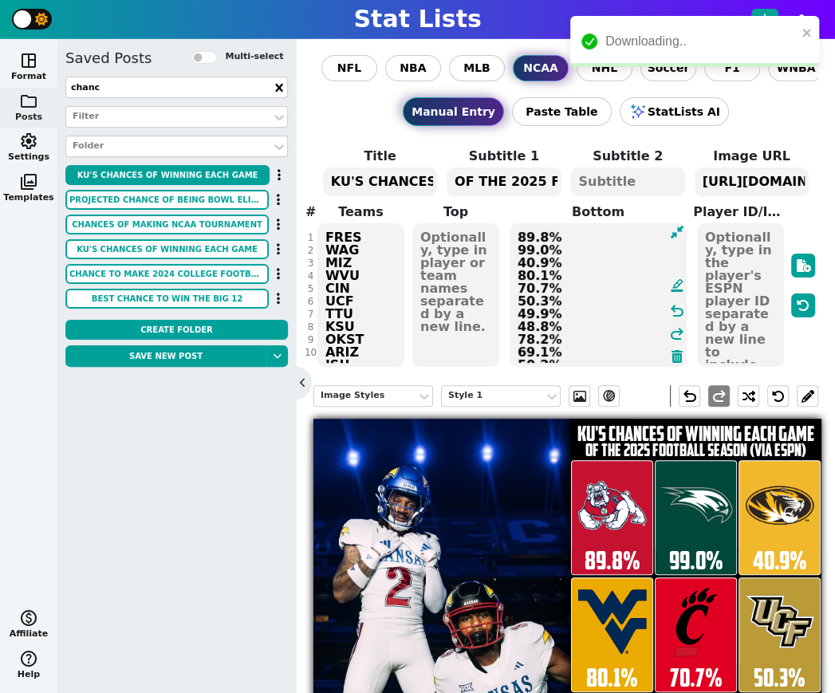
scroll to position [22, 0]
